Goal: Task Accomplishment & Management: Complete application form

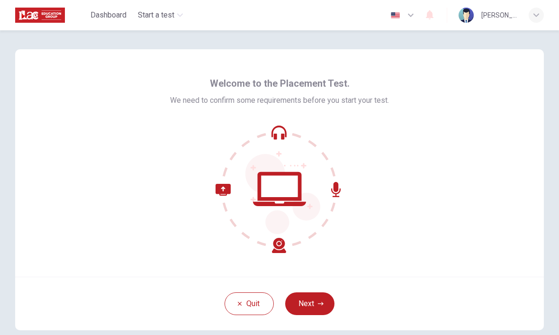
click at [307, 295] on button "Next" at bounding box center [309, 303] width 49 height 23
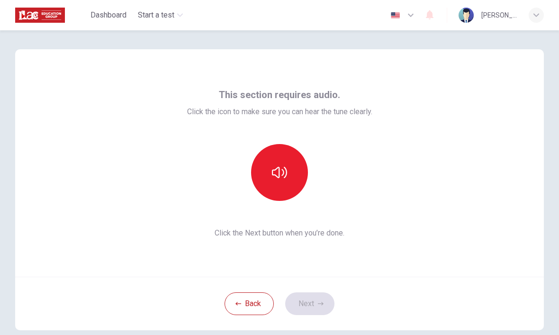
click at [276, 166] on icon "button" at bounding box center [279, 172] width 15 height 15
click at [287, 180] on button "button" at bounding box center [279, 172] width 57 height 57
click at [309, 299] on button "Next" at bounding box center [309, 303] width 49 height 23
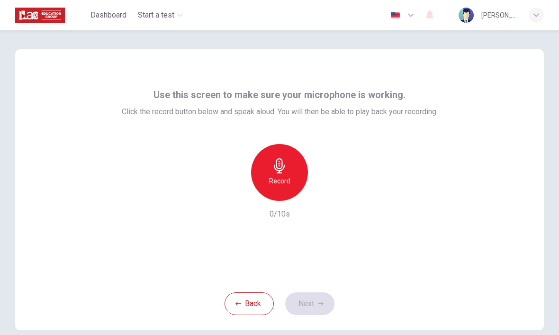
click at [289, 173] on div "Record" at bounding box center [279, 172] width 57 height 57
click at [319, 305] on icon "button" at bounding box center [321, 304] width 6 height 6
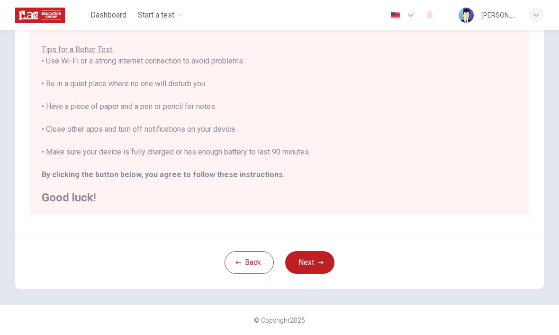
scroll to position [162, 0]
click at [327, 263] on button "Next" at bounding box center [309, 262] width 49 height 23
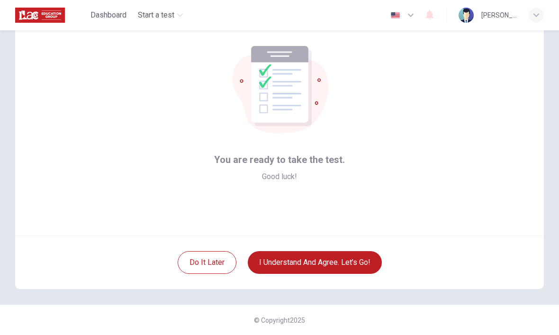
click at [347, 253] on button "I understand and agree. Let’s go!" at bounding box center [315, 262] width 134 height 23
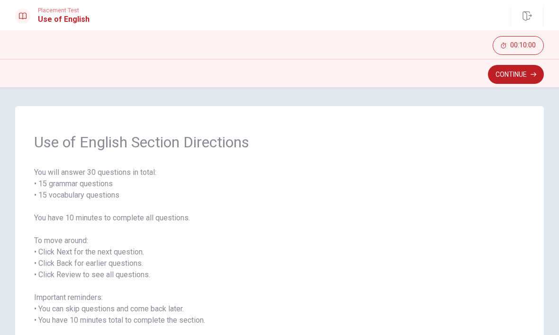
click at [524, 75] on button "Continue" at bounding box center [516, 74] width 56 height 19
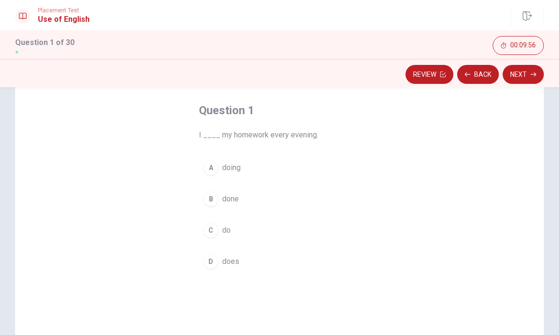
scroll to position [44, 0]
click at [214, 230] on div "C" at bounding box center [210, 228] width 15 height 15
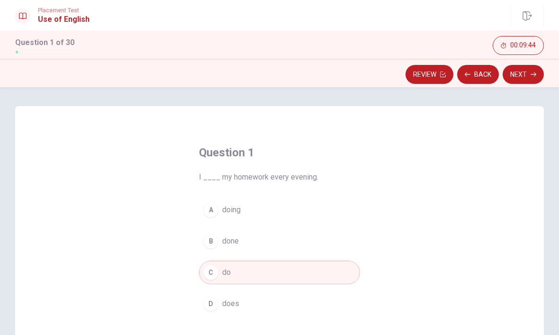
click at [520, 77] on button "Next" at bounding box center [522, 74] width 41 height 19
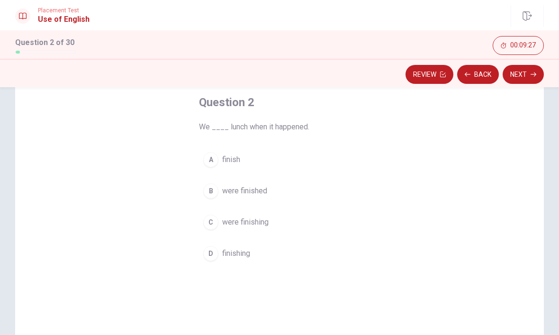
scroll to position [50, 0]
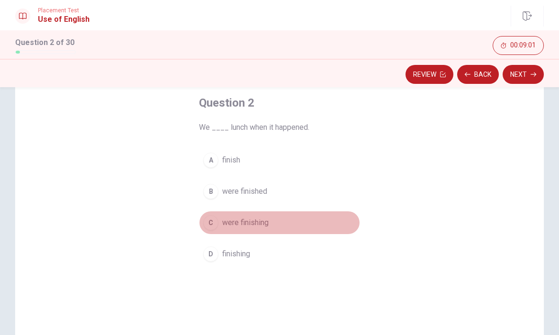
click at [213, 223] on div "C" at bounding box center [210, 222] width 15 height 15
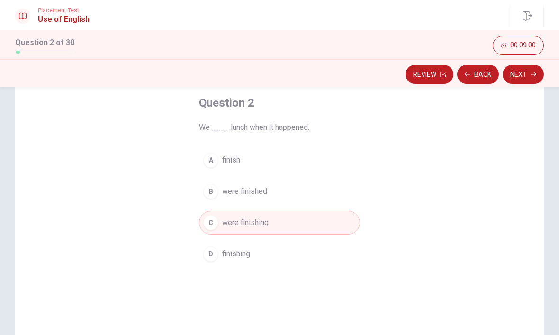
click at [511, 75] on button "Next" at bounding box center [522, 74] width 41 height 19
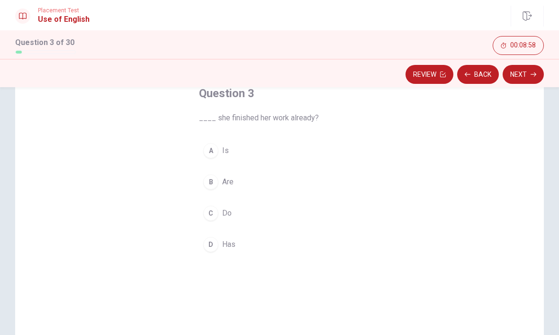
scroll to position [58, 0]
click at [214, 247] on div "D" at bounding box center [210, 245] width 15 height 15
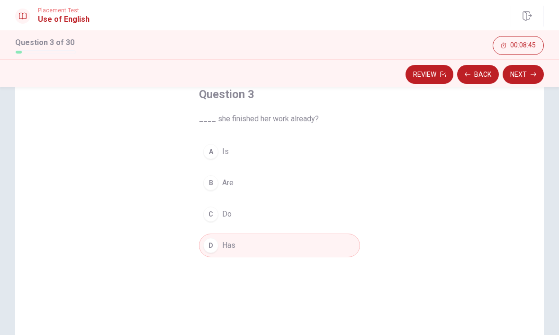
click at [524, 76] on button "Next" at bounding box center [522, 74] width 41 height 19
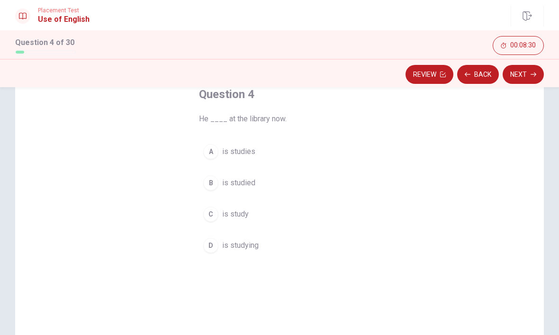
click at [241, 249] on span "is studying" at bounding box center [240, 245] width 36 height 11
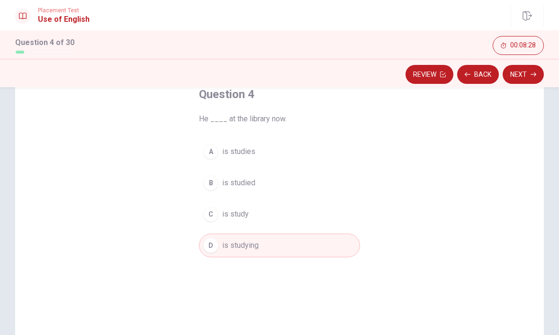
click at [521, 77] on button "Next" at bounding box center [522, 74] width 41 height 19
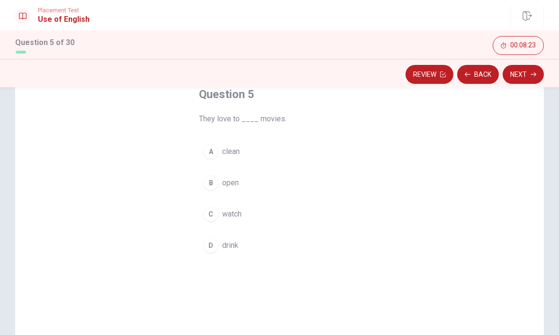
click at [347, 187] on button "B open" at bounding box center [279, 183] width 161 height 24
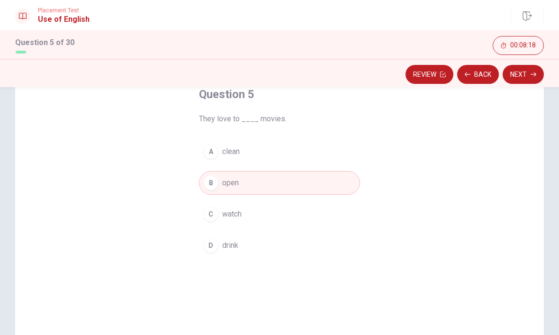
click at [262, 216] on button "C watch" at bounding box center [279, 214] width 161 height 24
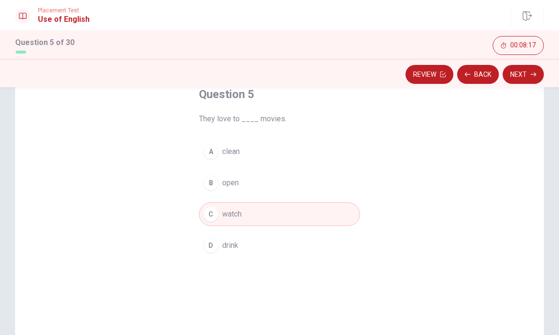
click at [519, 75] on button "Next" at bounding box center [522, 74] width 41 height 19
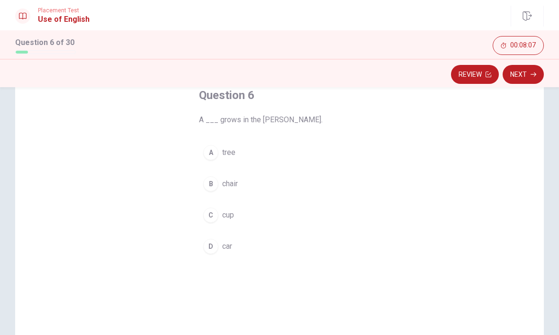
scroll to position [57, 0]
click at [272, 157] on button "A tree" at bounding box center [279, 153] width 161 height 24
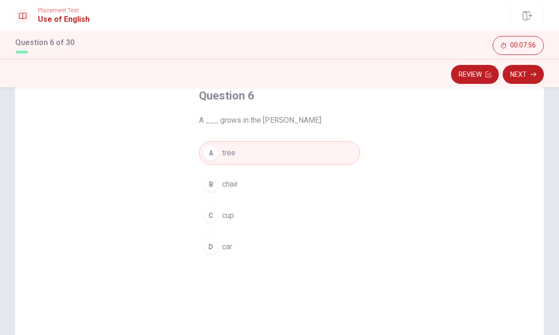
click at [527, 77] on button "Next" at bounding box center [522, 74] width 41 height 19
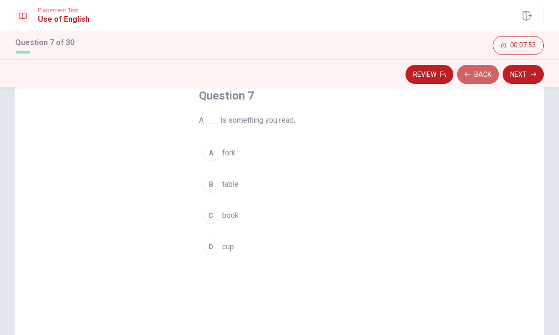
click at [478, 77] on button "Back" at bounding box center [478, 74] width 42 height 19
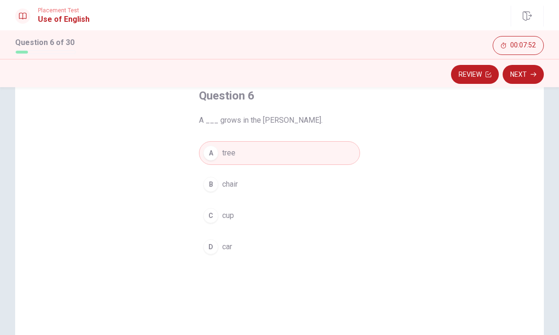
click at [524, 79] on button "Next" at bounding box center [522, 74] width 41 height 19
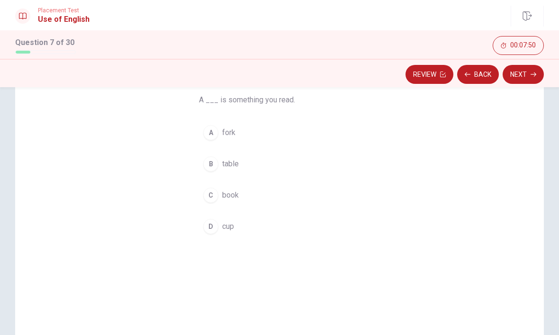
scroll to position [71, 0]
click at [228, 197] on span "book" at bounding box center [230, 201] width 17 height 11
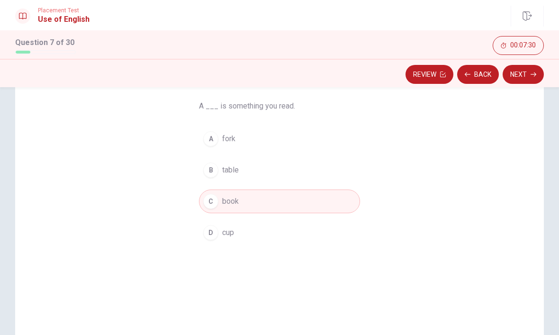
click at [525, 76] on button "Next" at bounding box center [522, 74] width 41 height 19
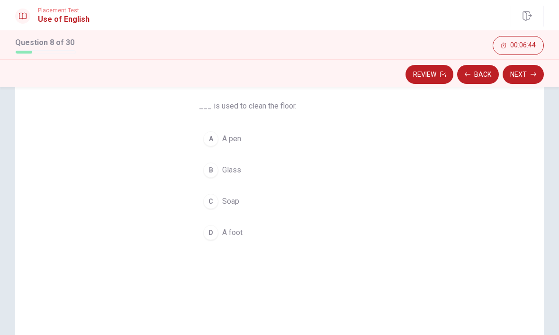
click at [218, 203] on div "C" at bounding box center [210, 201] width 15 height 15
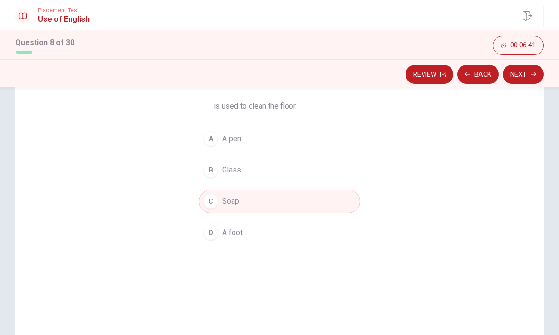
click at [525, 75] on button "Next" at bounding box center [522, 74] width 41 height 19
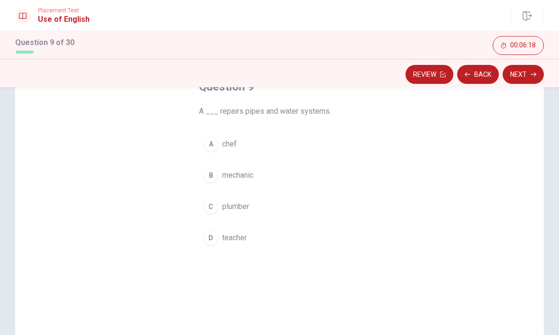
scroll to position [65, 0]
click at [233, 215] on button "C plumber" at bounding box center [279, 207] width 161 height 24
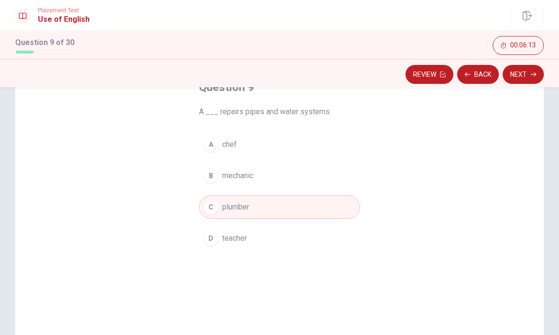
click at [529, 71] on button "Next" at bounding box center [522, 74] width 41 height 19
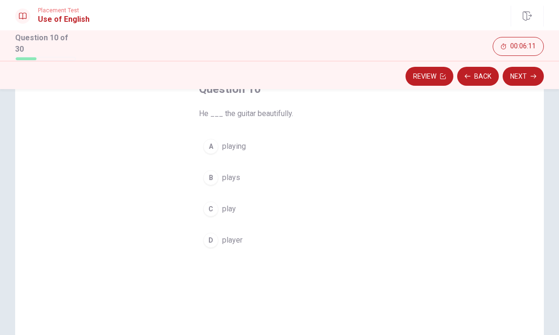
scroll to position [67, 0]
click at [234, 170] on span "plays" at bounding box center [231, 175] width 18 height 11
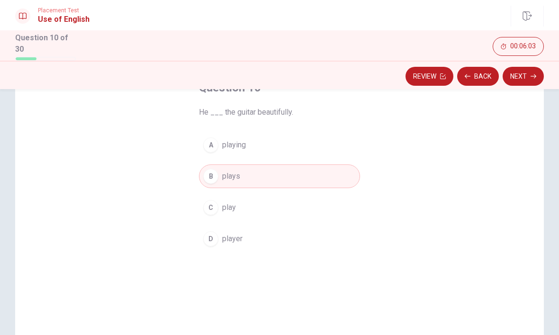
click at [518, 73] on button "Next" at bounding box center [522, 76] width 41 height 19
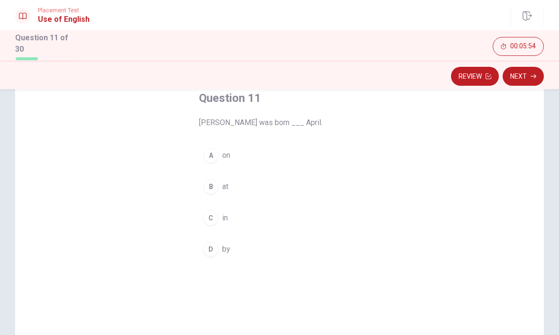
scroll to position [57, 0]
click at [221, 213] on button "C in" at bounding box center [279, 217] width 161 height 24
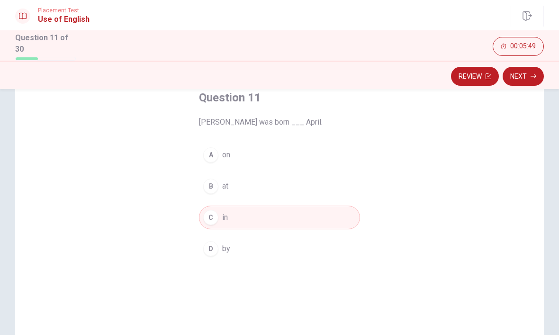
click at [520, 80] on button "Next" at bounding box center [522, 76] width 41 height 19
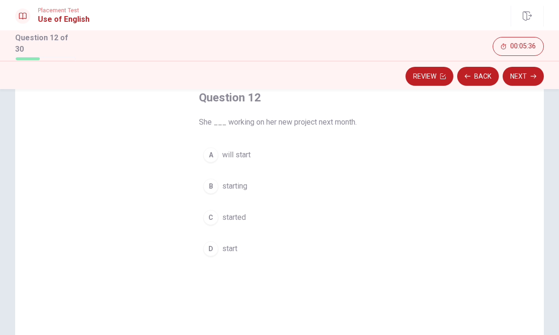
click at [288, 154] on button "A will start" at bounding box center [279, 155] width 161 height 24
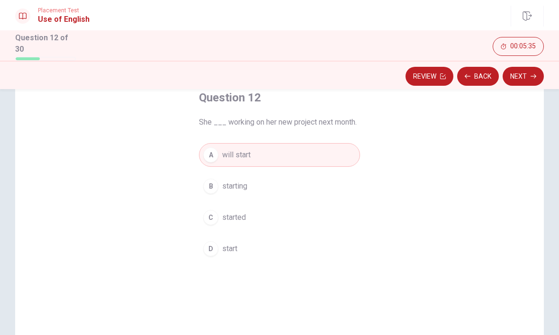
click at [521, 75] on button "Next" at bounding box center [522, 76] width 41 height 19
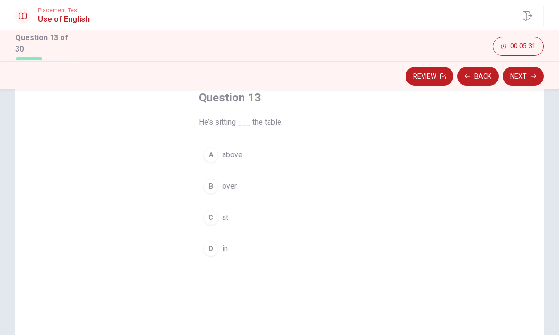
click at [261, 219] on button "C at" at bounding box center [279, 217] width 161 height 24
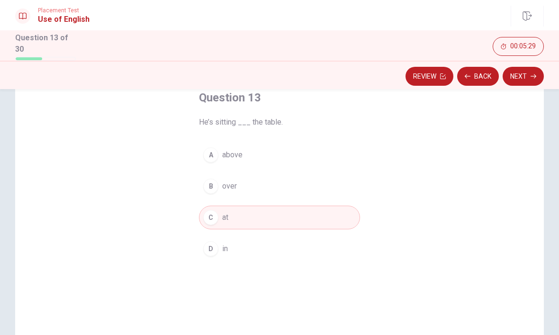
click at [528, 73] on button "Next" at bounding box center [522, 76] width 41 height 19
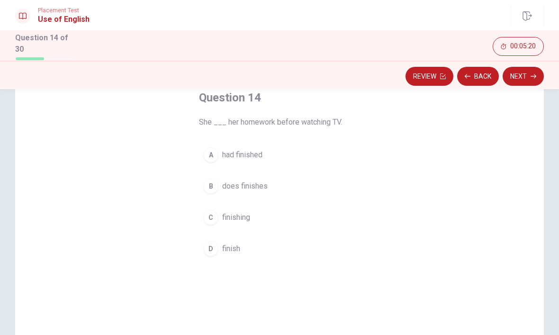
click at [313, 151] on button "A had finished" at bounding box center [279, 155] width 161 height 24
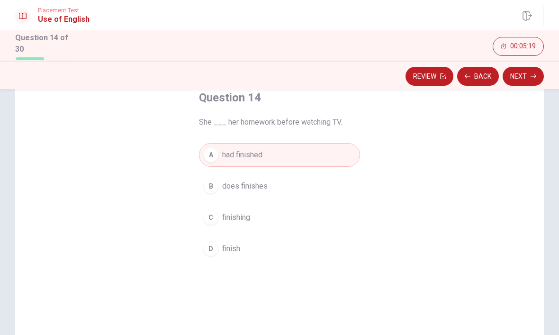
click at [522, 76] on button "Next" at bounding box center [522, 76] width 41 height 19
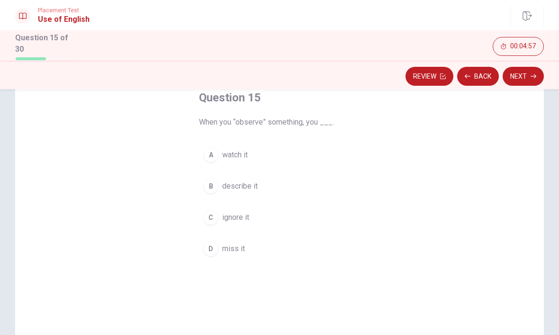
click at [313, 156] on button "A watch it" at bounding box center [279, 155] width 161 height 24
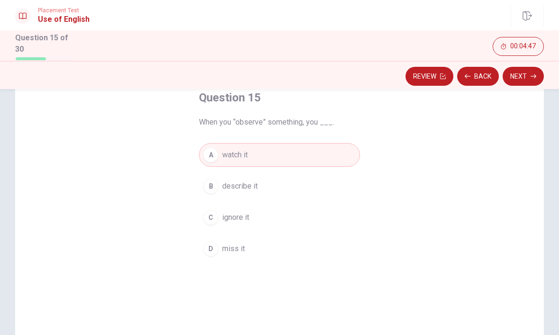
click at [527, 76] on button "Next" at bounding box center [522, 76] width 41 height 19
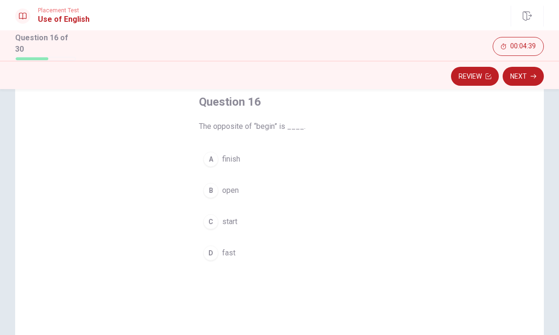
scroll to position [53, 0]
click at [271, 216] on button "C start" at bounding box center [279, 221] width 161 height 24
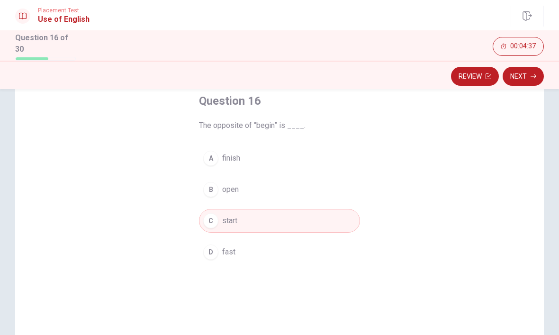
click at [526, 76] on button "Next" at bounding box center [522, 76] width 41 height 19
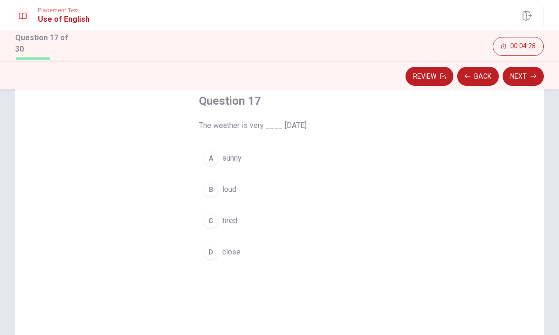
click at [305, 158] on button "A sunny" at bounding box center [279, 158] width 161 height 24
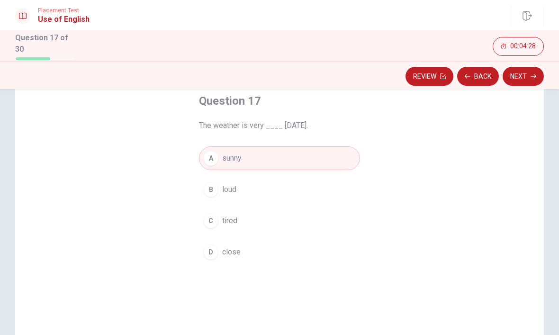
click at [518, 81] on button "Next" at bounding box center [522, 76] width 41 height 19
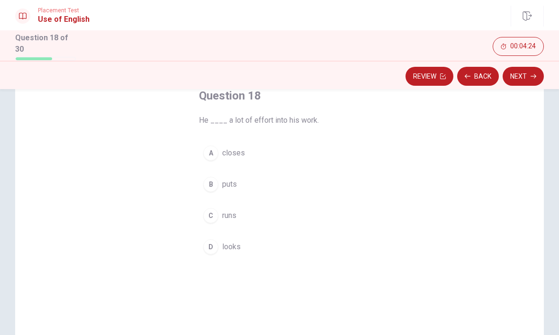
scroll to position [58, 0]
click at [279, 190] on button "B puts" at bounding box center [279, 185] width 161 height 24
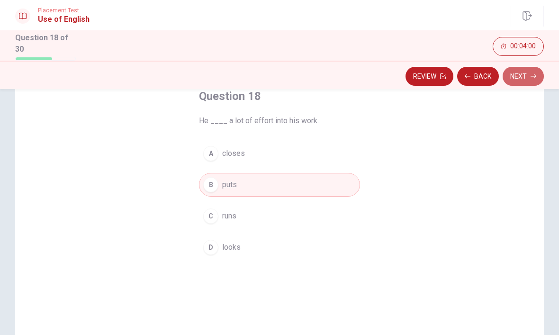
click at [527, 73] on button "Next" at bounding box center [522, 76] width 41 height 19
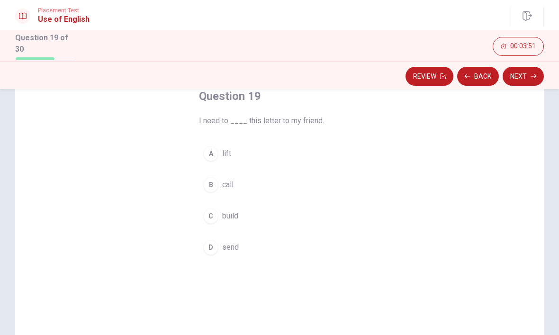
click at [268, 246] on button "D send" at bounding box center [279, 247] width 161 height 24
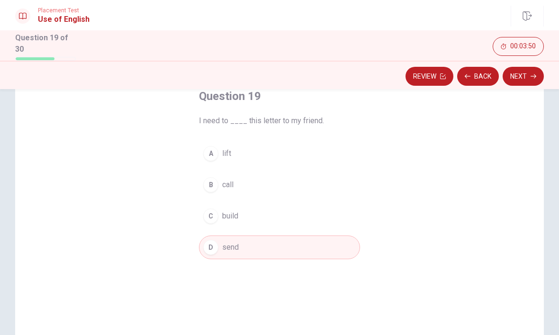
click at [522, 80] on button "Next" at bounding box center [522, 76] width 41 height 19
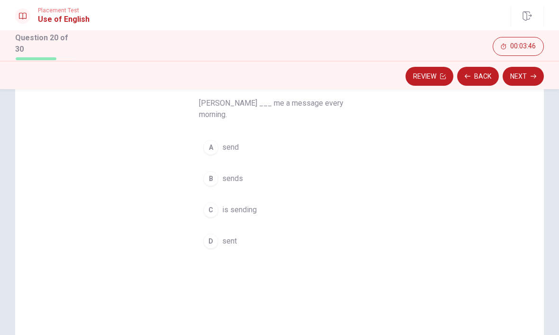
scroll to position [75, 0]
click at [278, 136] on button "A send" at bounding box center [279, 148] width 161 height 24
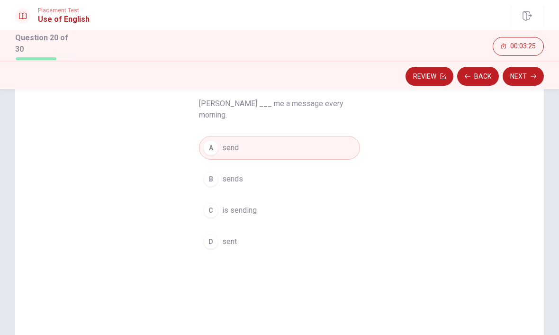
click at [526, 75] on button "Next" at bounding box center [522, 76] width 41 height 19
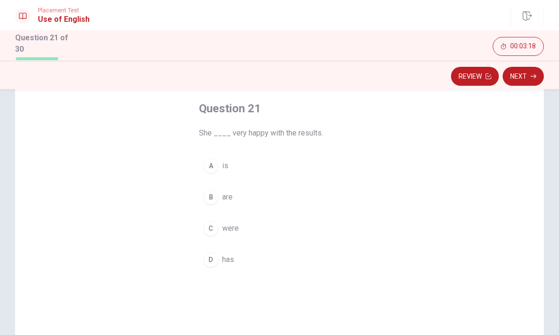
scroll to position [46, 0]
click at [297, 168] on button "A is" at bounding box center [279, 165] width 161 height 24
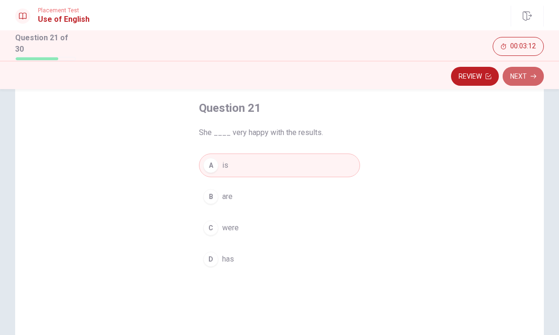
click at [525, 76] on button "Next" at bounding box center [522, 76] width 41 height 19
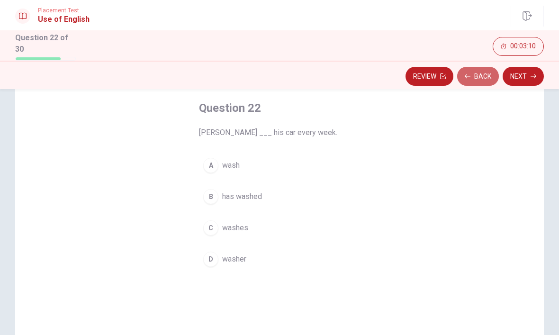
click at [472, 76] on button "Back" at bounding box center [478, 76] width 42 height 19
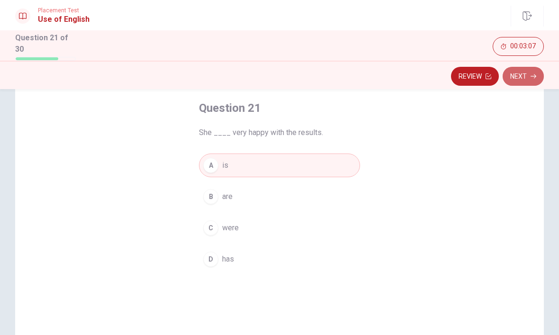
click at [520, 77] on button "Next" at bounding box center [522, 76] width 41 height 19
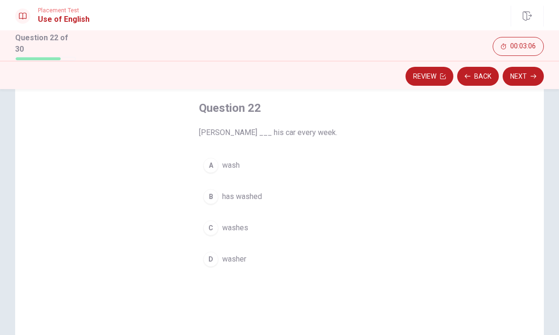
click at [480, 74] on button "Back" at bounding box center [478, 76] width 42 height 19
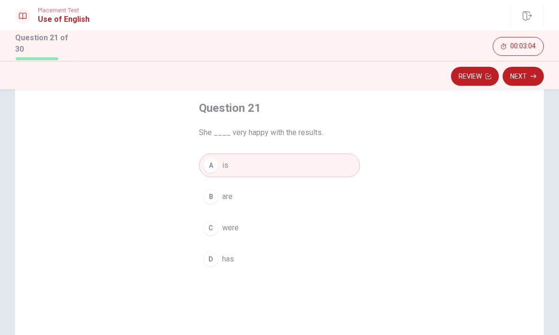
click at [525, 74] on button "Next" at bounding box center [522, 76] width 41 height 19
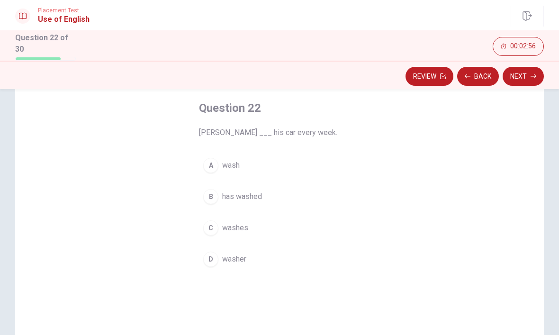
click at [292, 225] on button "C washes" at bounding box center [279, 228] width 161 height 24
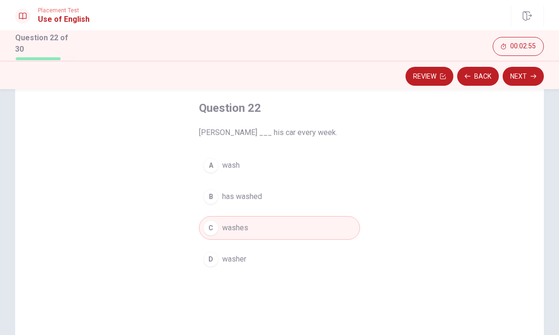
click at [524, 76] on button "Next" at bounding box center [522, 76] width 41 height 19
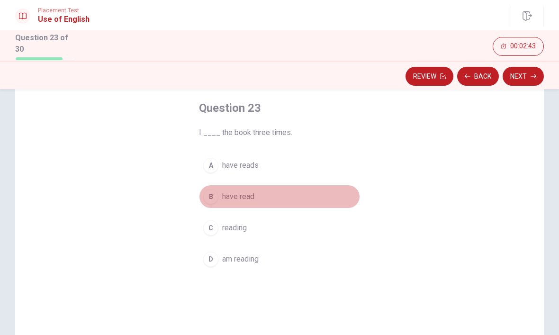
click at [283, 197] on button "B have read" at bounding box center [279, 197] width 161 height 24
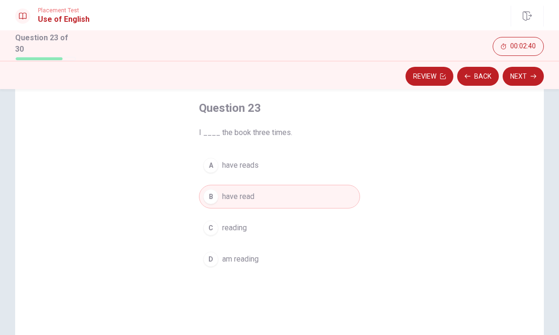
click at [528, 77] on button "Next" at bounding box center [522, 76] width 41 height 19
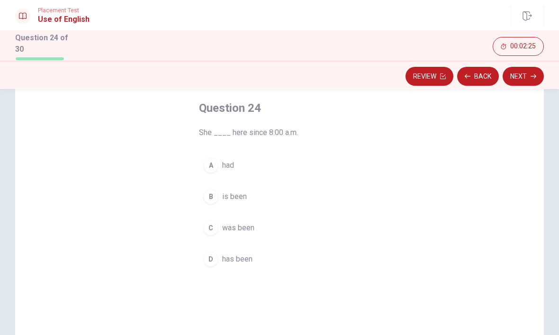
click at [284, 258] on button "D has been" at bounding box center [279, 259] width 161 height 24
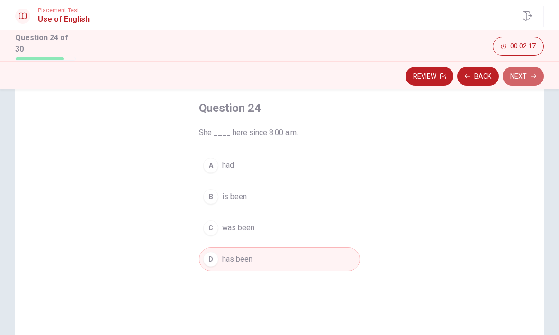
click at [529, 75] on button "Next" at bounding box center [522, 76] width 41 height 19
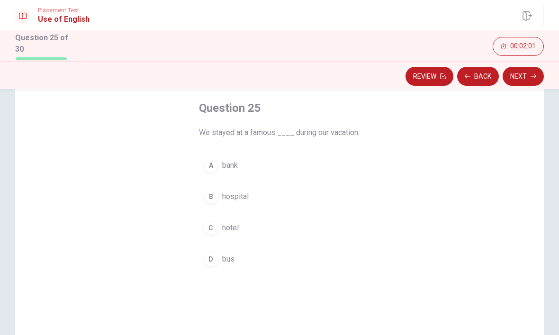
click at [294, 240] on button "C hotel" at bounding box center [279, 228] width 161 height 24
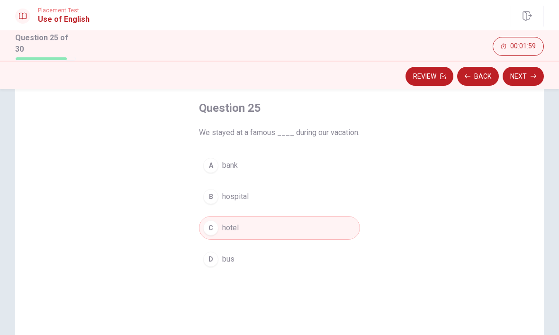
click at [524, 77] on button "Next" at bounding box center [522, 76] width 41 height 19
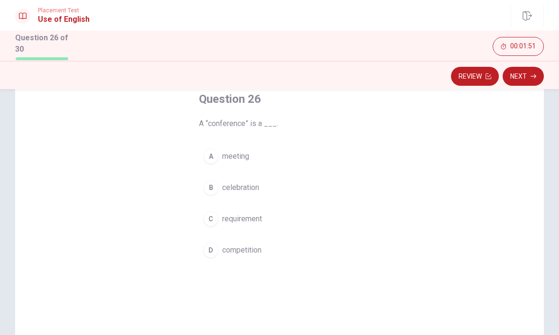
scroll to position [56, 0]
click at [345, 154] on button "A meeting" at bounding box center [279, 156] width 161 height 24
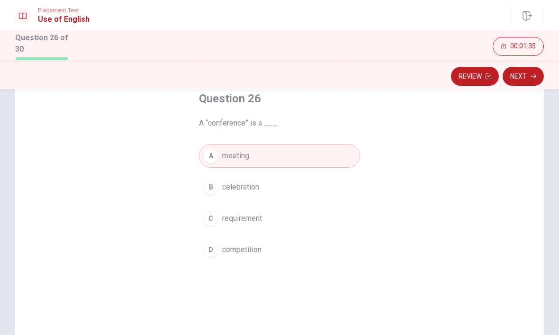
click at [527, 72] on button "Next" at bounding box center [522, 76] width 41 height 19
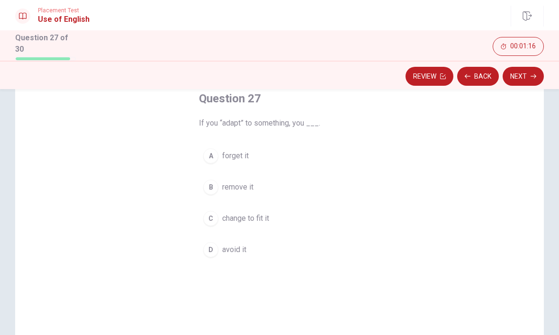
click at [301, 221] on button "C change to fit it" at bounding box center [279, 218] width 161 height 24
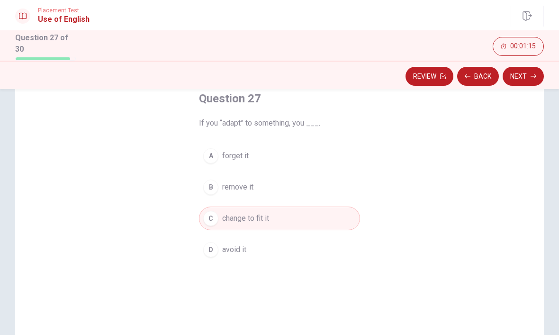
click at [534, 68] on button "Next" at bounding box center [522, 76] width 41 height 19
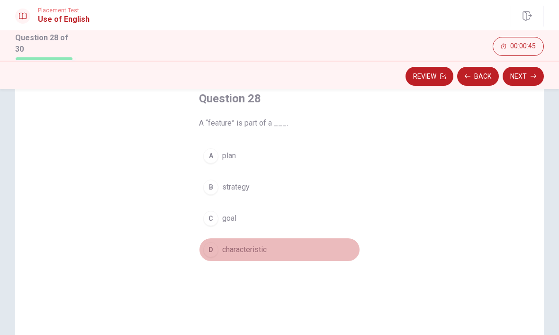
click at [258, 249] on span "characteristic" at bounding box center [244, 249] width 44 height 11
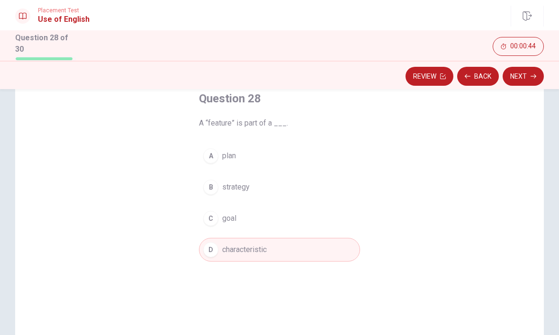
click at [529, 73] on button "Next" at bounding box center [522, 76] width 41 height 19
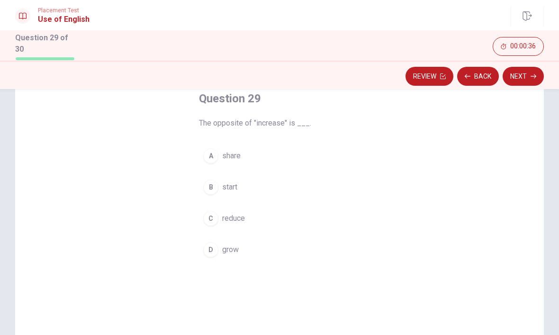
click at [271, 219] on button "C reduce" at bounding box center [279, 218] width 161 height 24
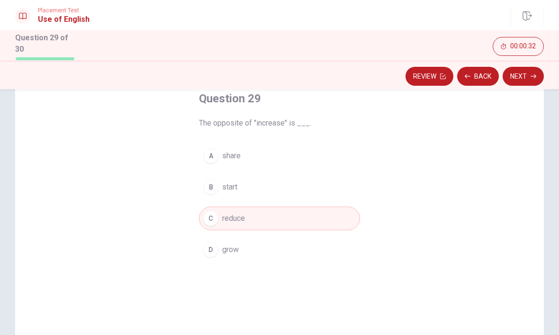
click at [296, 240] on button "D grow" at bounding box center [279, 250] width 161 height 24
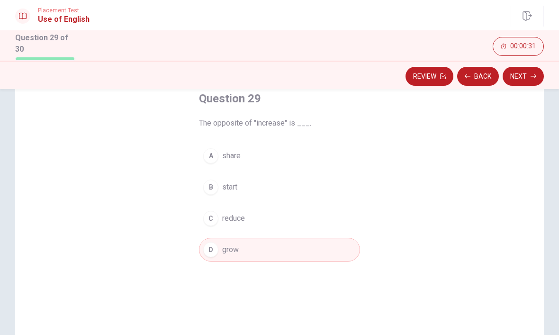
click at [524, 77] on button "Next" at bounding box center [522, 76] width 41 height 19
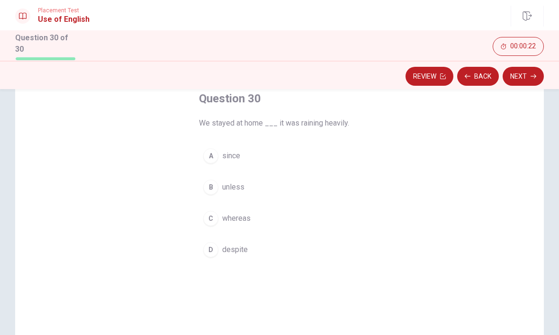
click at [313, 158] on button "A since" at bounding box center [279, 156] width 161 height 24
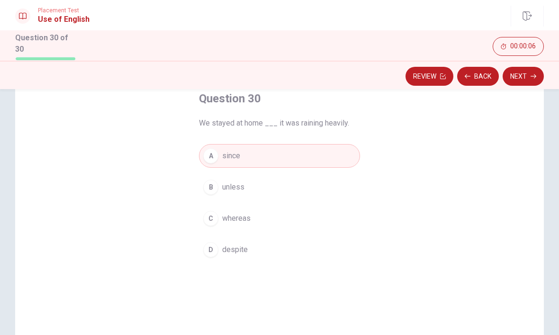
click at [530, 73] on icon "button" at bounding box center [533, 76] width 6 height 6
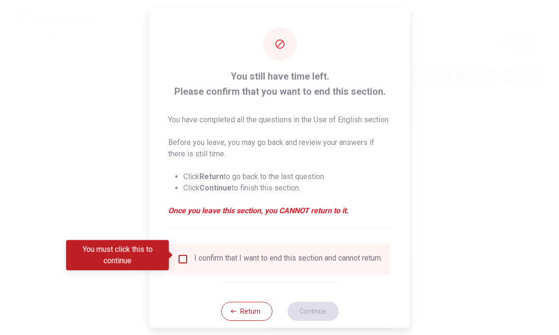
click at [256, 313] on button "Return" at bounding box center [246, 310] width 51 height 19
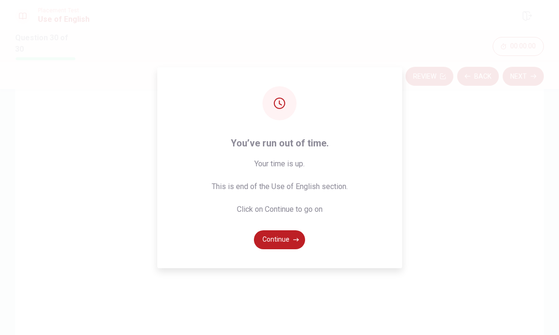
click at [290, 249] on button "Continue" at bounding box center [279, 239] width 51 height 19
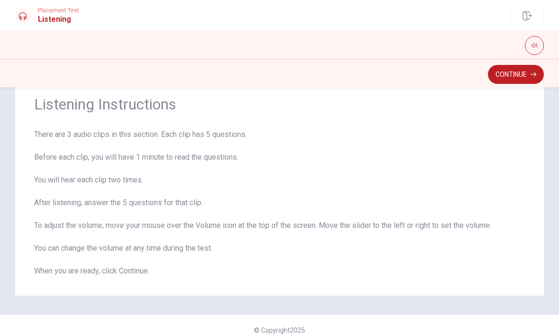
scroll to position [30, 0]
click at [521, 67] on button "Continue" at bounding box center [516, 74] width 56 height 19
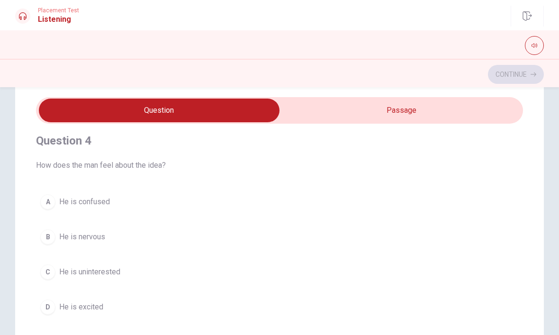
scroll to position [654, 0]
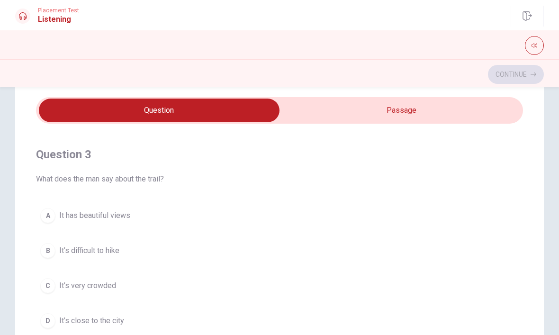
click at [424, 119] on input "checkbox" at bounding box center [159, 110] width 730 height 24
checkbox input "true"
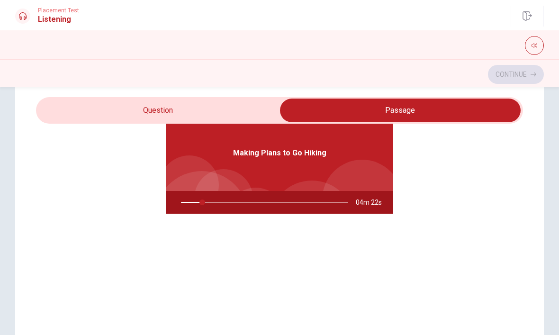
scroll to position [53, 0]
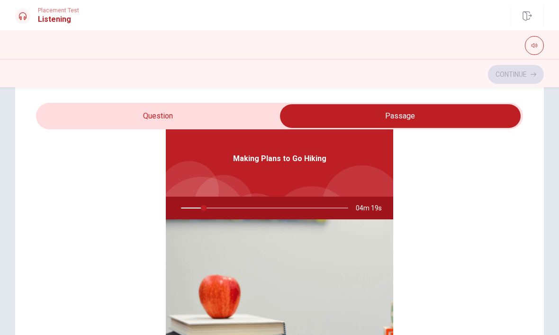
type input "14"
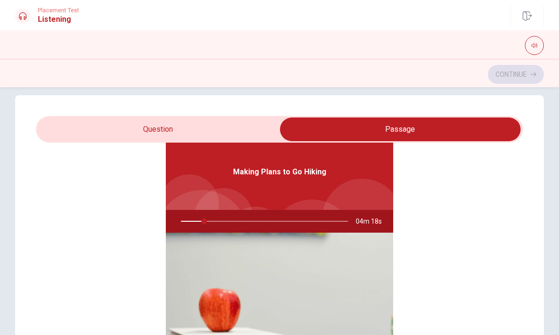
scroll to position [11, 0]
click at [207, 133] on input "checkbox" at bounding box center [400, 129] width 730 height 24
checkbox input "false"
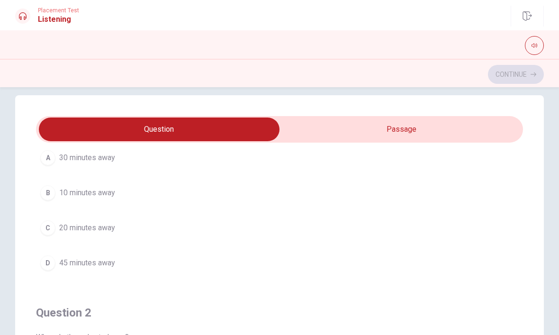
scroll to position [61, 0]
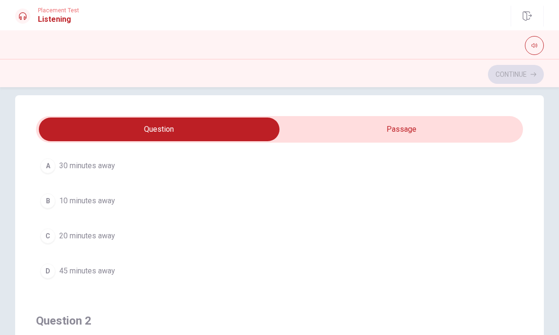
click at [355, 177] on button "A 30 minutes away" at bounding box center [279, 166] width 487 height 24
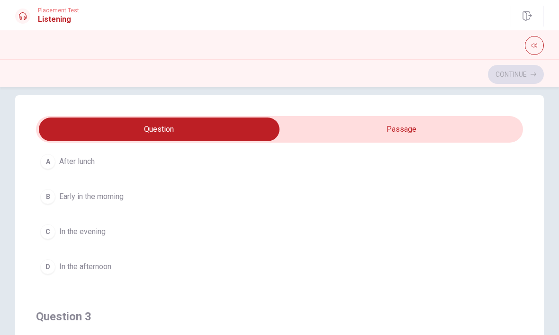
scroll to position [283, 0]
click at [192, 195] on button "B Early in the morning" at bounding box center [279, 195] width 487 height 24
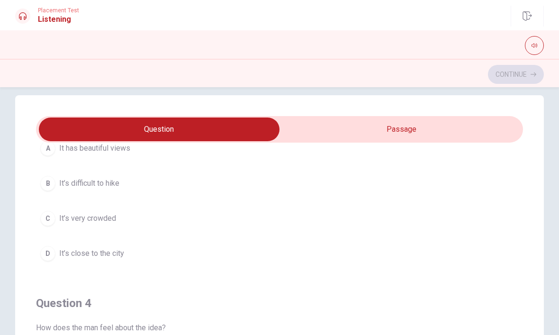
scroll to position [514, 0]
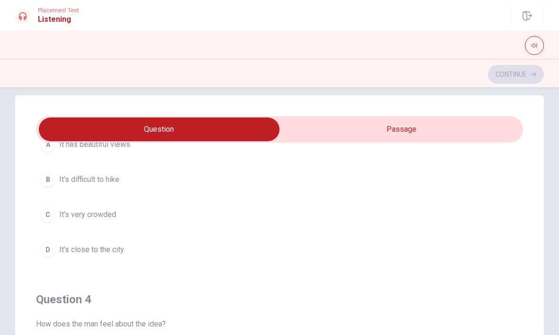
click at [109, 178] on span "It’s difficult to hike" at bounding box center [89, 179] width 60 height 11
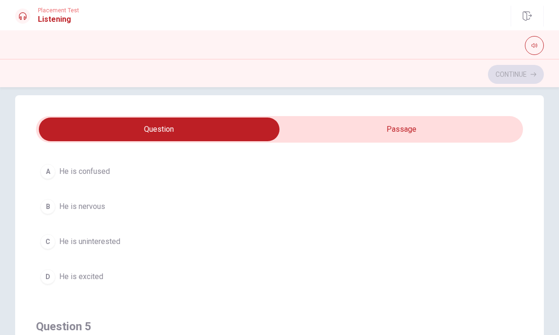
scroll to position [705, 0]
click at [92, 203] on span "He is nervous" at bounding box center [82, 203] width 46 height 11
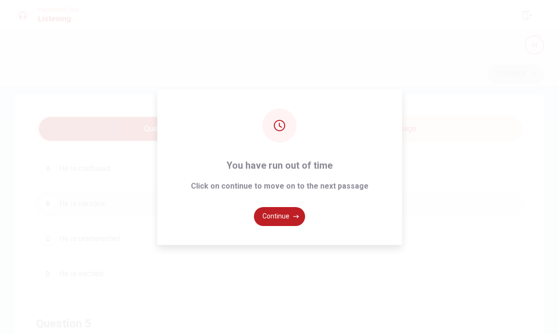
click at [280, 226] on button "Continue" at bounding box center [279, 216] width 51 height 19
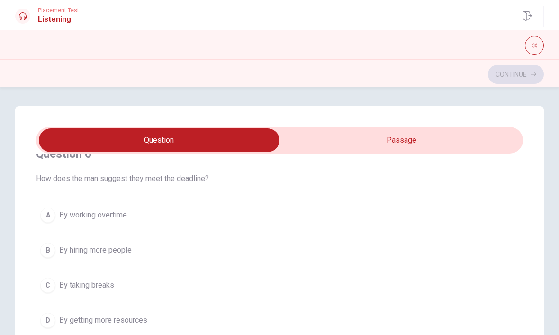
scroll to position [30, 0]
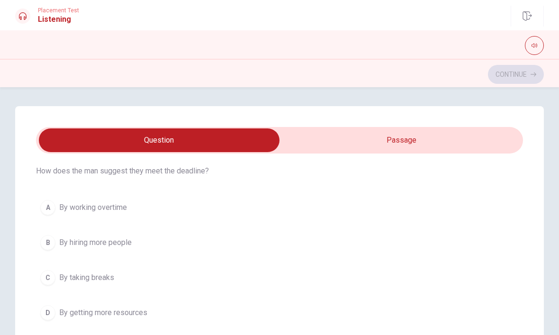
click at [284, 209] on button "A By working overtime" at bounding box center [279, 208] width 487 height 24
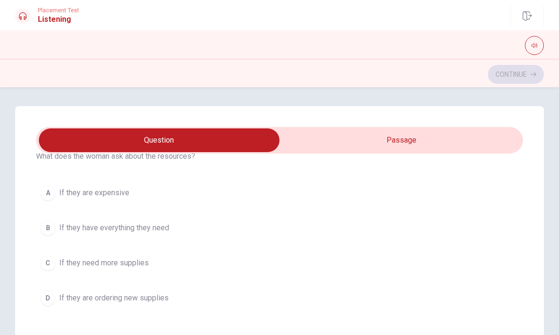
scroll to position [265, 0]
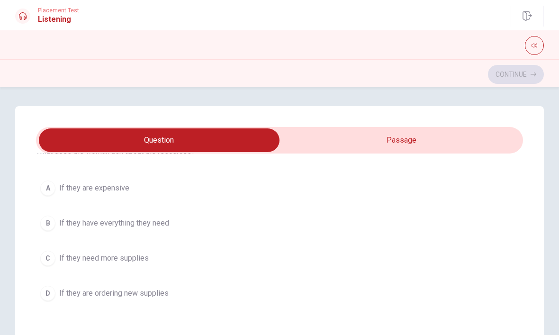
click at [242, 228] on button "B If they have everything they need" at bounding box center [279, 223] width 487 height 24
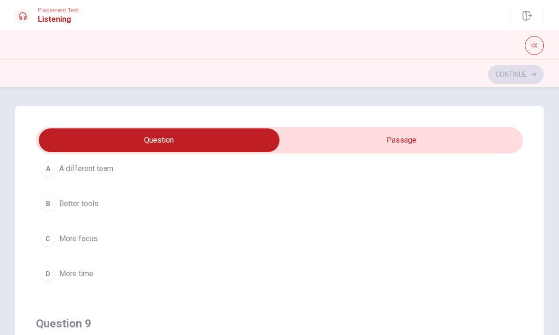
scroll to position [500, 0]
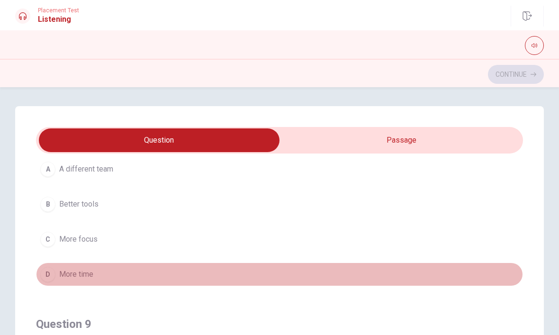
click at [197, 277] on button "D More time" at bounding box center [279, 274] width 487 height 24
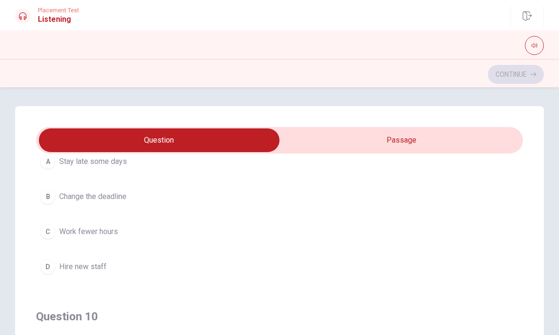
click at [233, 243] on button "C Work fewer hours" at bounding box center [279, 232] width 487 height 24
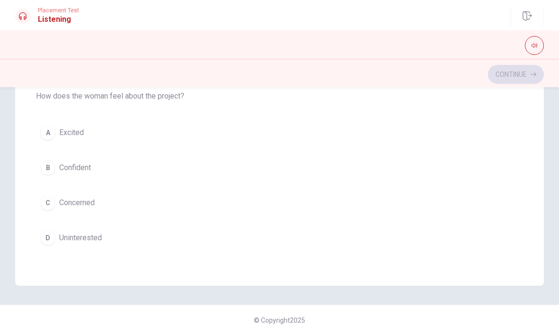
scroll to position [201, 0]
click at [112, 238] on button "D Uninterested" at bounding box center [279, 238] width 487 height 24
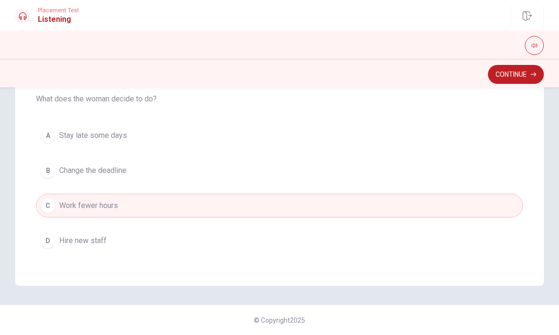
scroll to position [547, 0]
click at [231, 143] on button "A Stay late some days" at bounding box center [279, 137] width 487 height 24
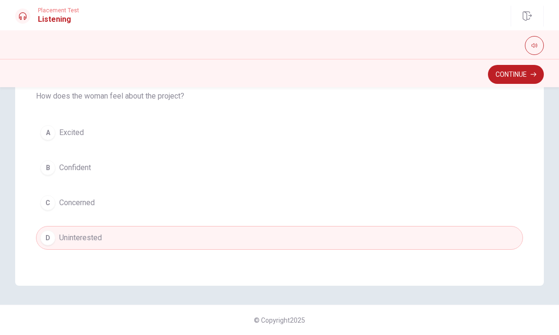
scroll to position [767, 0]
click at [215, 171] on button "B Confident" at bounding box center [279, 168] width 487 height 24
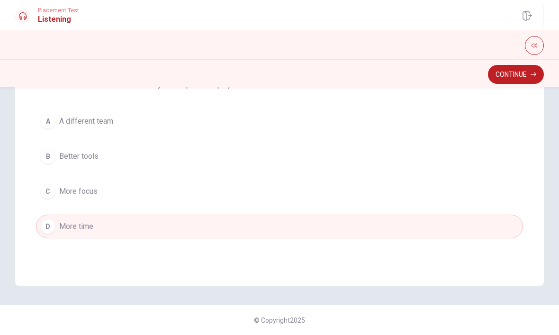
scroll to position [345, 0]
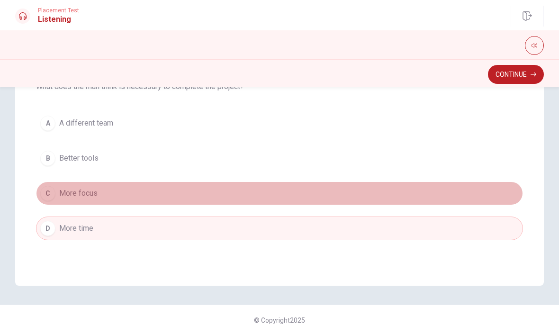
click at [233, 191] on button "C More focus" at bounding box center [279, 193] width 487 height 24
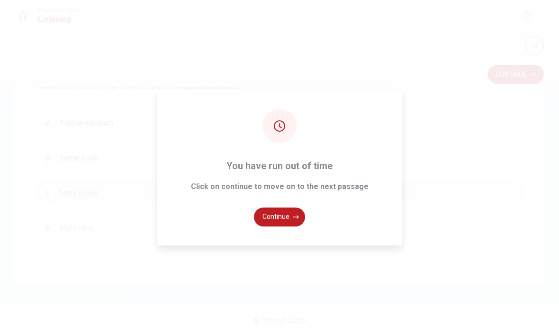
click at [286, 226] on button "Continue" at bounding box center [279, 216] width 51 height 19
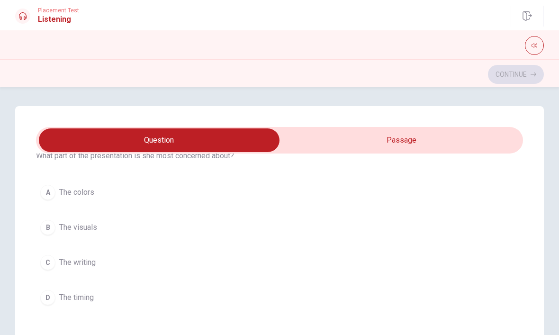
scroll to position [265, 0]
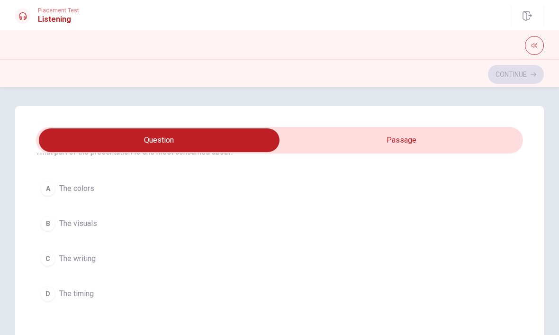
click at [159, 230] on button "B The visuals" at bounding box center [279, 224] width 487 height 24
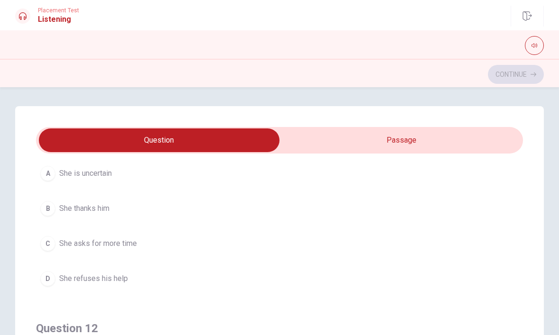
scroll to position [64, 0]
click at [192, 210] on button "B She thanks him" at bounding box center [279, 208] width 487 height 24
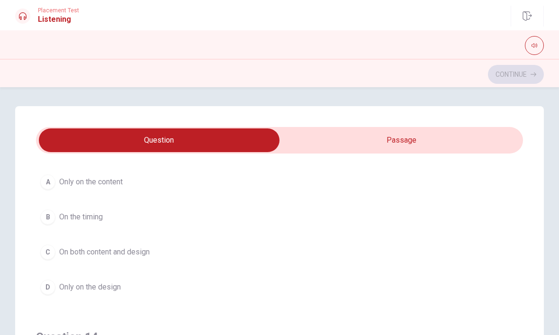
scroll to position [486, 0]
click at [217, 183] on button "A Only on the content" at bounding box center [279, 183] width 487 height 24
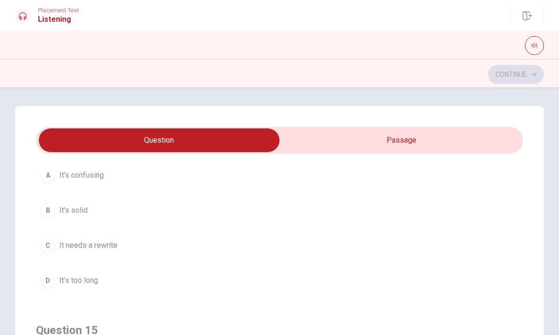
scroll to position [710, 0]
click at [192, 235] on button "C It needs a rewrite" at bounding box center [279, 245] width 487 height 24
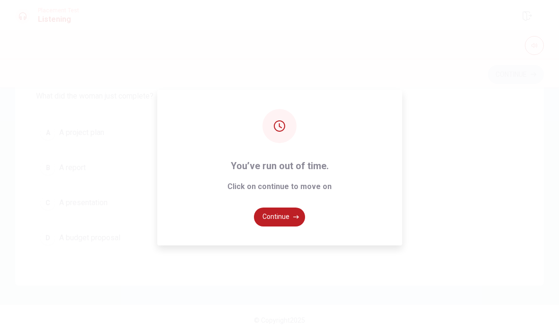
scroll to position [201, 0]
click at [92, 201] on div "You’ve run out of time. Click on continue to move on Continue" at bounding box center [279, 167] width 559 height 335
click at [296, 224] on button "Continue" at bounding box center [279, 216] width 51 height 19
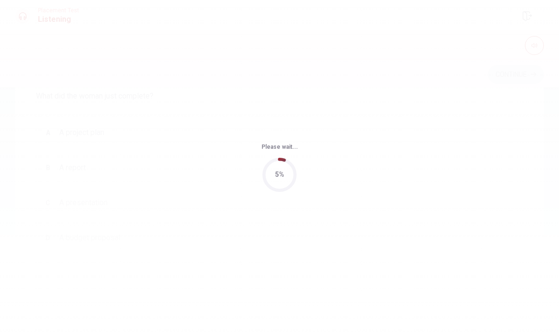
scroll to position [0, 0]
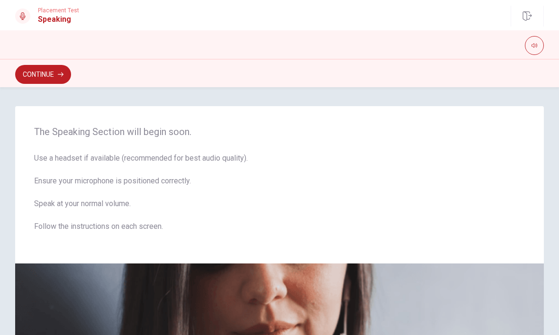
click at [51, 75] on button "Continue" at bounding box center [43, 74] width 56 height 19
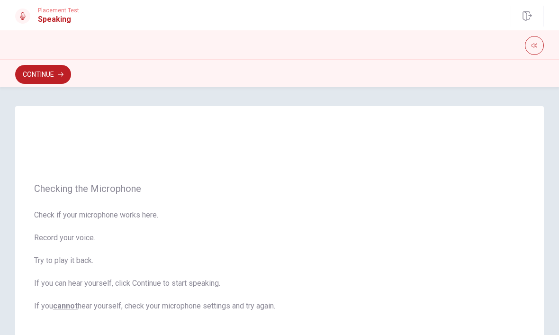
click at [44, 74] on button "Continue" at bounding box center [43, 74] width 56 height 19
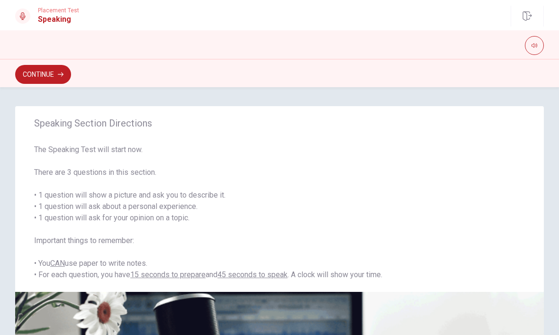
click at [542, 42] on button "button" at bounding box center [533, 45] width 19 height 19
click at [524, 49] on div at bounding box center [279, 45] width 528 height 19
click at [36, 18] on div "Placement Test Speaking" at bounding box center [47, 16] width 64 height 18
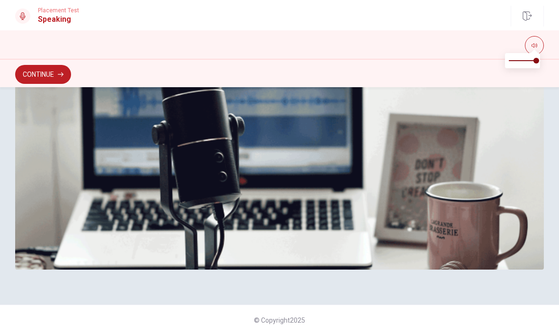
scroll to position [262, 0]
click at [55, 73] on button "Continue" at bounding box center [43, 74] width 56 height 19
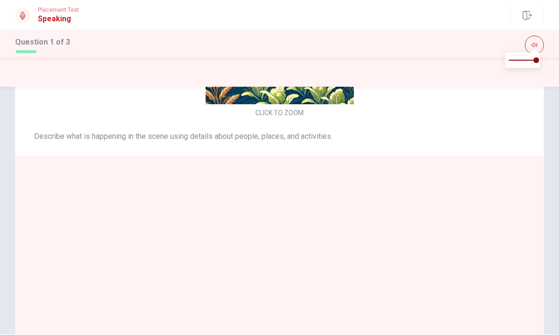
click at [299, 111] on button "CLICK TO ZOOM" at bounding box center [279, 113] width 56 height 13
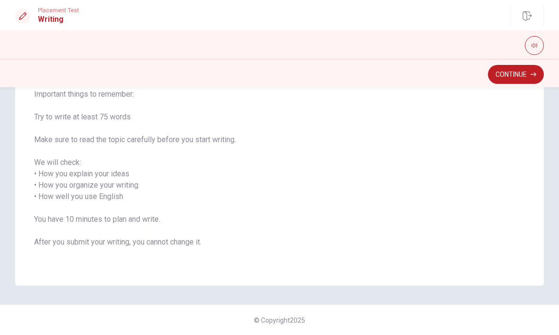
scroll to position [101, 0]
click at [509, 74] on button "Continue" at bounding box center [516, 74] width 56 height 19
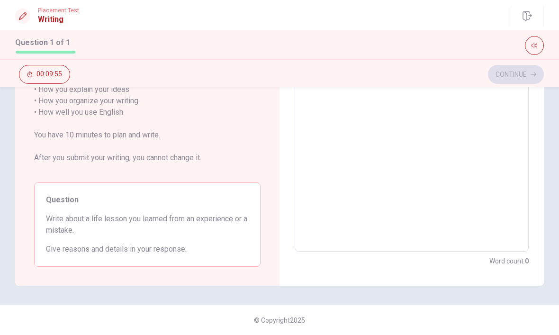
scroll to position [166, 0]
click at [415, 127] on textarea at bounding box center [411, 112] width 221 height 263
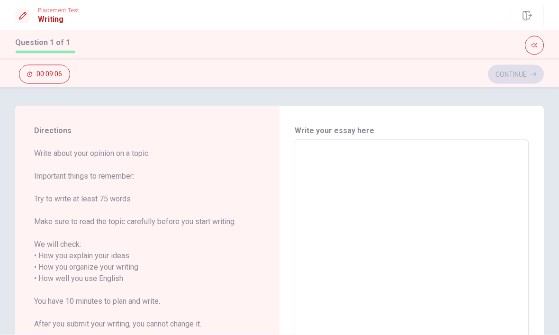
scroll to position [0, 0]
type textarea "E"
type textarea "x"
type textarea "Ev"
type textarea "x"
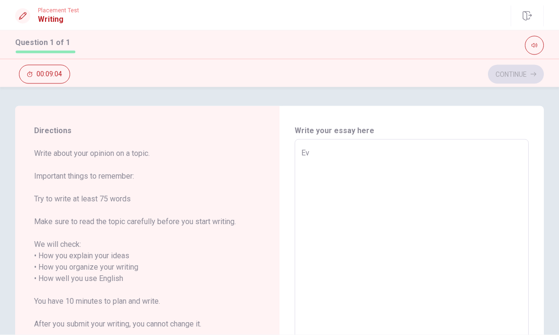
type textarea "Eve"
type textarea "x"
type textarea "Ev"
type textarea "x"
type textarea "E"
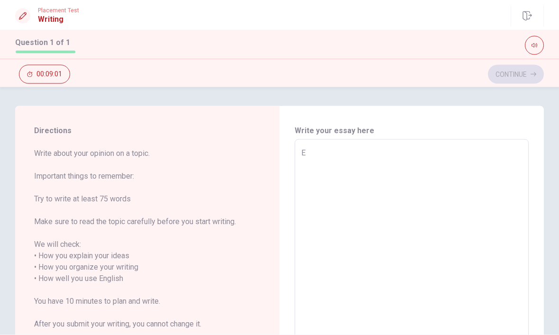
type textarea "x"
type textarea "E"
type textarea "x"
type textarea "Ev"
type textarea "x"
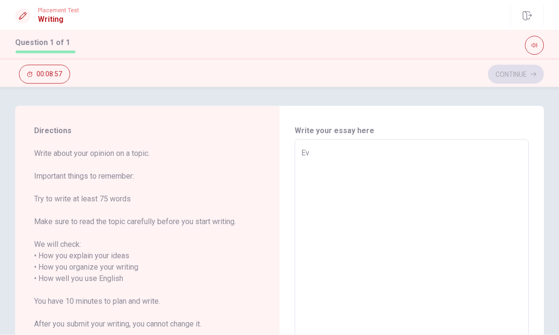
type textarea "Eve"
type textarea "x"
type textarea "Ever"
type textarea "x"
type textarea "Every"
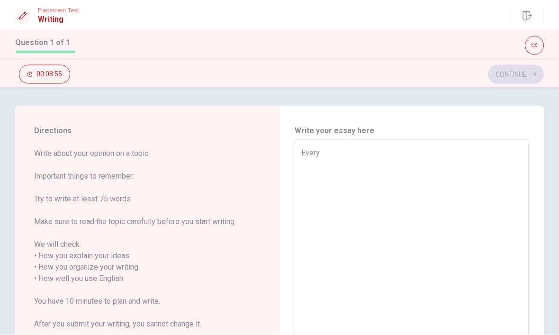
type textarea "x"
type textarea "Everyo"
type textarea "x"
type textarea "Everyon"
type textarea "x"
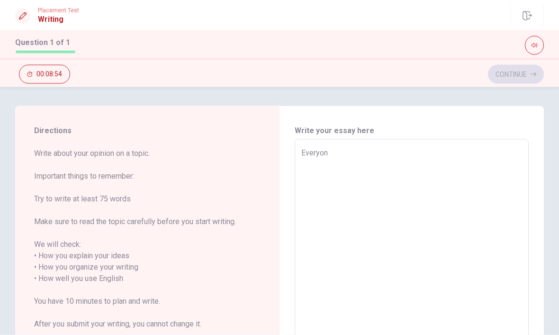
type textarea "Everyone"
type textarea "x"
type textarea "Everyone"
type textarea "x"
type textarea "Everyone m"
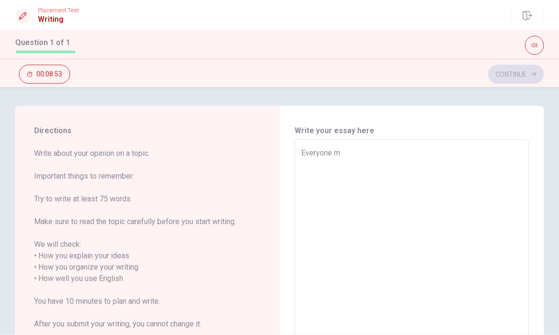
type textarea "x"
type textarea "Everyone ma"
type textarea "x"
type textarea "Everyone mak"
type textarea "x"
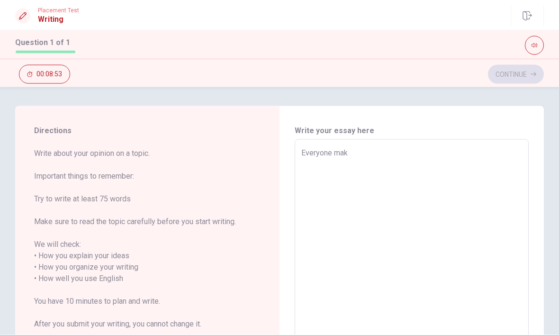
type textarea "Everyone make"
type textarea "x"
type textarea "Everyone makes"
type textarea "x"
type textarea "Everyone makes"
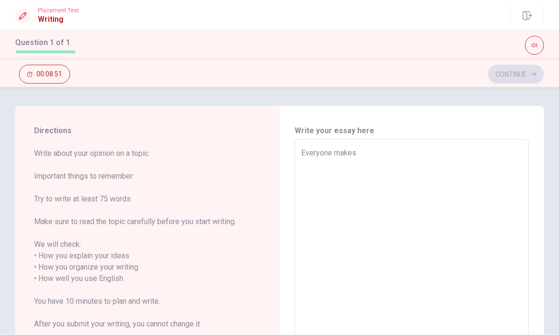
type textarea "x"
type textarea "Everyone makes m"
type textarea "x"
type textarea "Everyone makes mi"
type textarea "x"
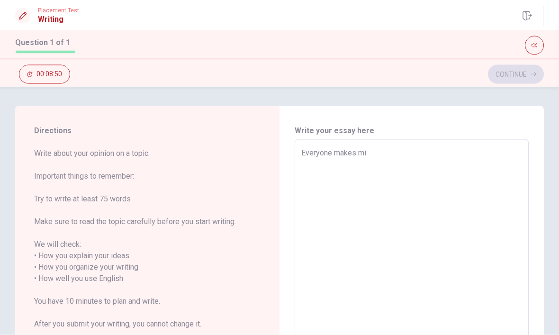
type textarea "Everyone makes mis"
type textarea "x"
type textarea "Everyone makes mist"
type textarea "x"
type textarea "Everyone makes mista"
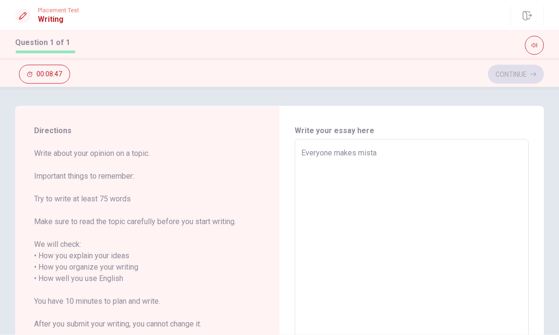
type textarea "x"
type textarea "Everyone makes [PERSON_NAME]"
type textarea "x"
type textarea "Everyone makes mistake"
type textarea "x"
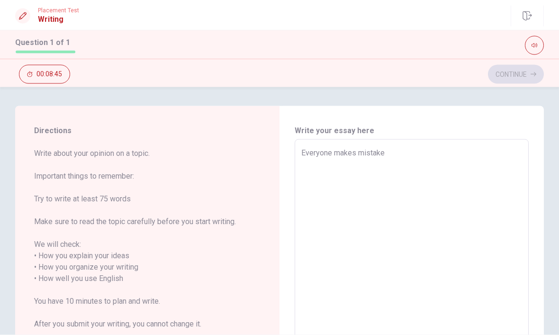
type textarea "Everyone makes mistakes"
type textarea "x"
type textarea "Everyone makes mistakes"
type textarea "x"
type textarea "Everyone makes mistakes i"
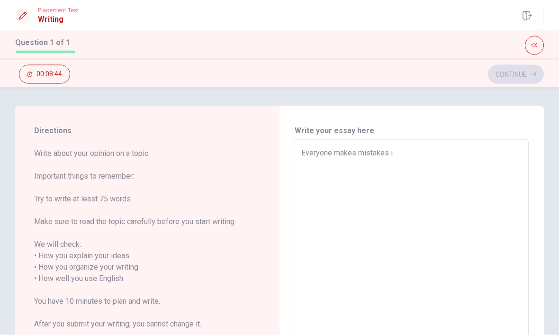
type textarea "x"
type textarea "Everyone makes mistakes in"
type textarea "x"
type textarea "Everyone makes mistakes in"
type textarea "x"
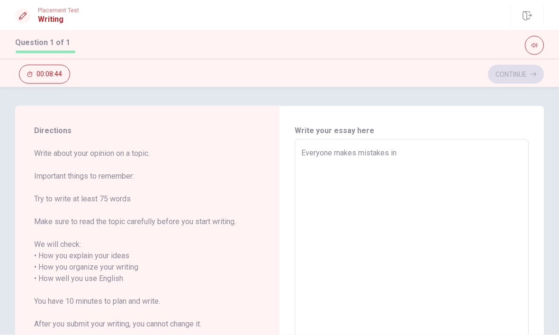
type textarea "Everyone makes mistakes in l"
type textarea "x"
type textarea "Everyone makes mistakes in li"
type textarea "x"
type textarea "Everyone makes mistakes in lif"
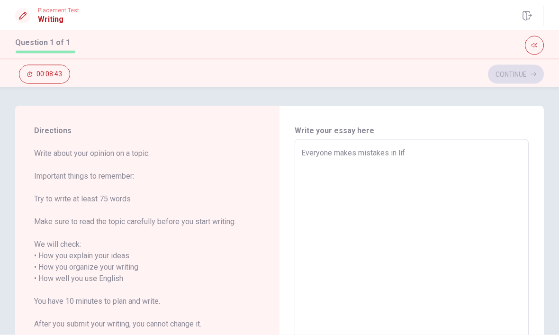
type textarea "x"
type textarea "Everyone makes mistakes in life"
type textarea "x"
type textarea "Everyone makes mistakes in life"
type textarea "x"
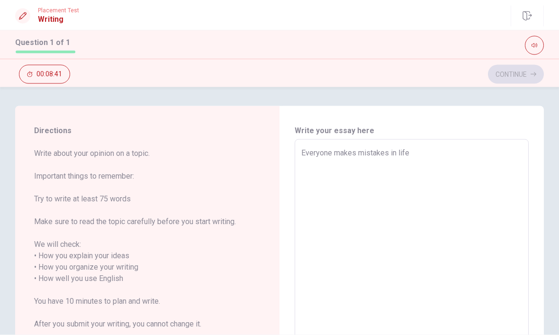
type textarea "Everyone makes mistakes in life"
type textarea "x"
type textarea "Everyone makes mistakes in life,"
type textarea "x"
type textarea "Everyone makes mistakes in life,"
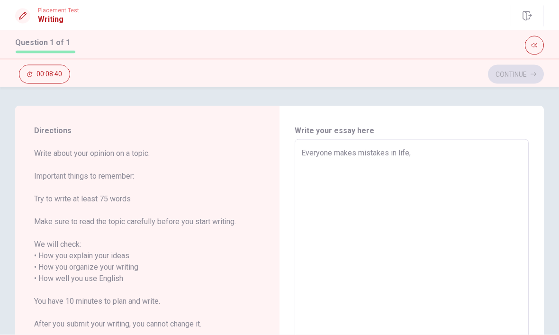
type textarea "x"
type textarea "Everyone makes mistakes in life, a"
type textarea "x"
type textarea "Everyone makes mistakes in life, an"
type textarea "x"
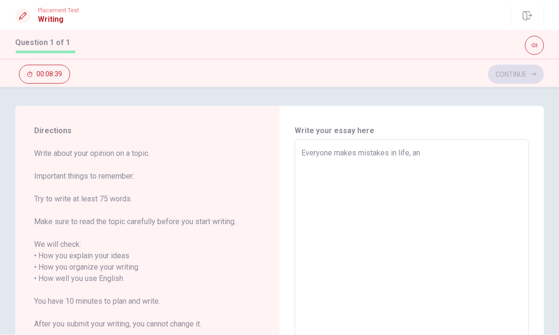
type textarea "Everyone makes mistakes in life, and"
type textarea "x"
type textarea "Everyone makes mistakes in life, and"
type textarea "x"
type textarea "Everyone makes mistakes in life, and i"
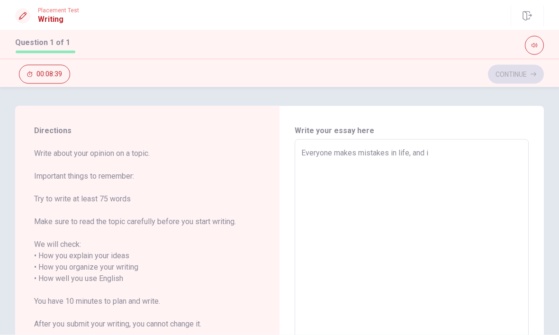
type textarea "x"
type textarea "Everyone makes mistakes in life, and i"
type textarea "x"
type textarea "Everyone makes mistakes in life, and i a"
type textarea "x"
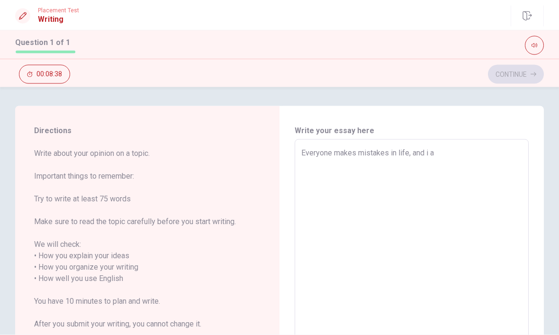
type textarea "Everyone makes mistakes in life, and i am"
type textarea "x"
type textarea "Everyone makes mistakes in life, and i am"
type textarea "x"
type textarea "Everyone makes mistakes in life, and i am n"
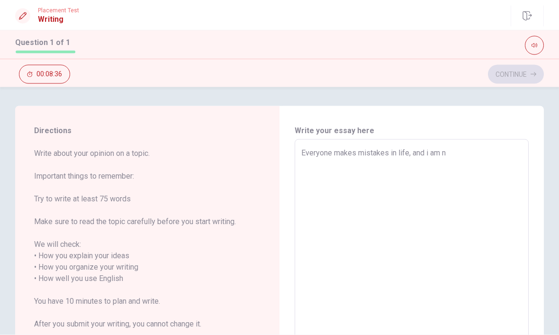
type textarea "x"
type textarea "Everyone makes mistakes in life, and i am no"
type textarea "x"
type textarea "Everyone makes mistakes in life, and i am no"
type textarea "x"
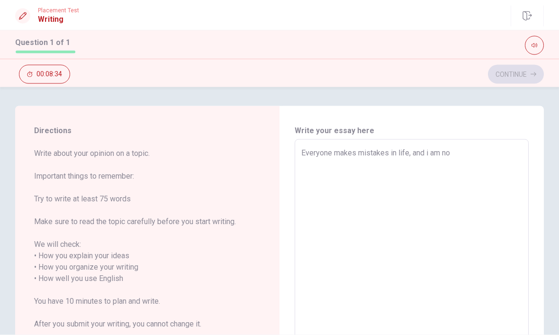
type textarea "Everyone makes mistakes in life, and i am no e"
type textarea "x"
type textarea "Everyone makes mistakes in life, and i am no ex"
type textarea "x"
type textarea "Everyone makes mistakes in life, and i am no exc"
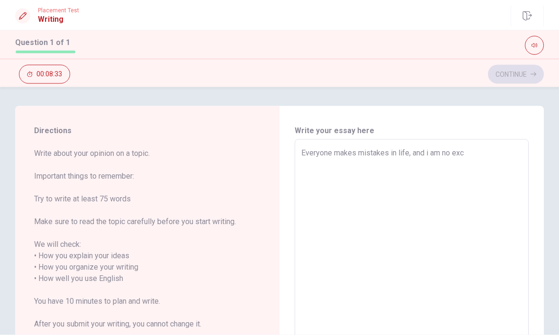
type textarea "x"
type textarea "Everyone makes mistakes in life, and i am no exce"
type textarea "x"
type textarea "Everyone makes mistakes in life, and i am no exceo"
type textarea "x"
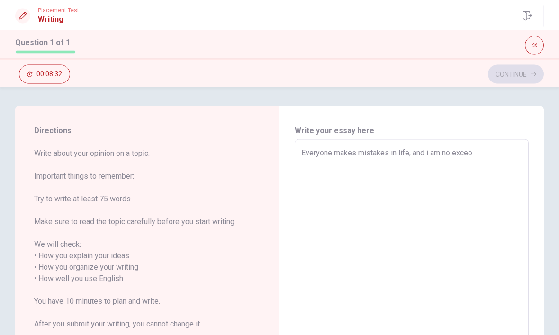
type textarea "Everyone makes mistakes in life, and i am no exce"
type textarea "x"
type textarea "Everyone makes mistakes in life, and i am no excep"
type textarea "x"
type textarea "Everyone makes mistakes in life, and i am no except"
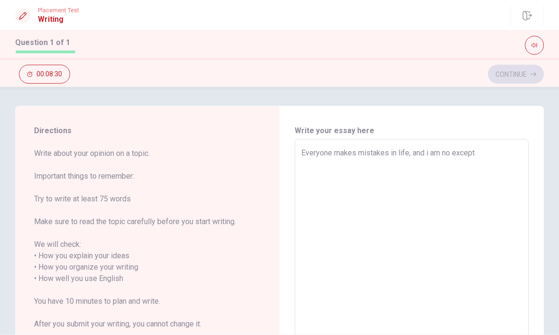
type textarea "x"
type textarea "Everyone makes mistakes in life, and i am no excepti"
type textarea "x"
type textarea "Everyone makes mistakes in life, and i am no exceptio"
type textarea "x"
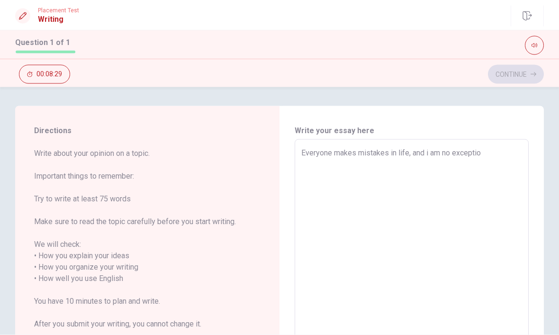
type textarea "Everyone makes mistakes in life, and i am no exception"
type textarea "x"
type textarea "Everyone makes mistakes in life, and i am no exception"
type textarea "x"
type textarea "Everyone makes mistakes in life, and i am no exception"
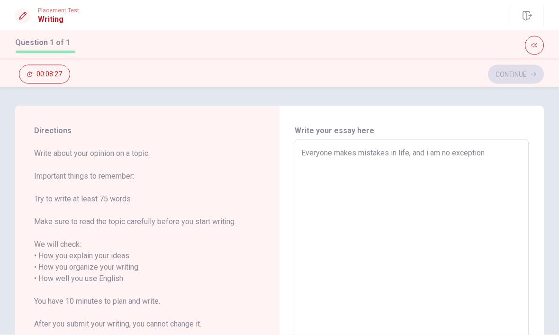
type textarea "x"
type textarea "Everyone makes mistakes in life, and i am no exception,"
type textarea "x"
type textarea "Everyone makes mistakes in life, and i am no exception,."
type textarea "x"
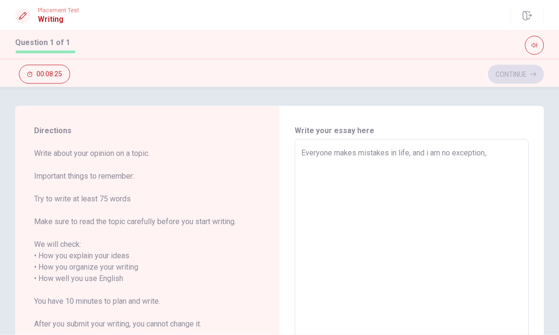
type textarea "Everyone makes mistakes in life, and i am no exception,"
type textarea "x"
type textarea "Everyone makes mistakes in life, and i am no exception"
type textarea "x"
type textarea "Everyone makes mistakes in life, and i am no exception."
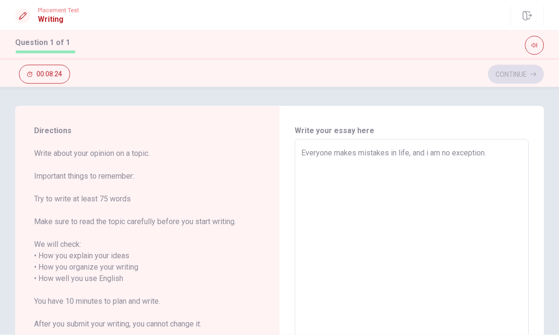
type textarea "x"
type textarea "Everyone makes mistakes in life, and i am no exception."
type textarea "x"
type textarea "Everyone makes mistakes in life, and i am no exception. O"
type textarea "x"
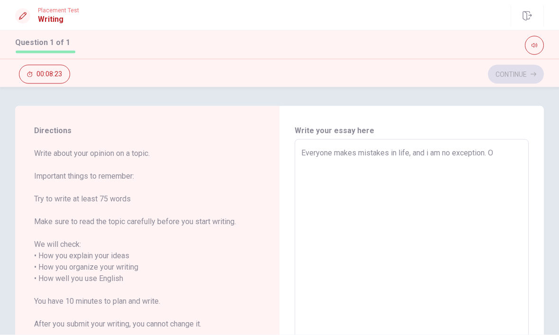
type textarea "Everyone makes mistakes in life, and i am no exception. On"
type textarea "x"
type textarea "Everyone makes mistakes in life, and i am no exception. O"
type textarea "x"
type textarea "Everyone makes mistakes in life, and i am no exception. On"
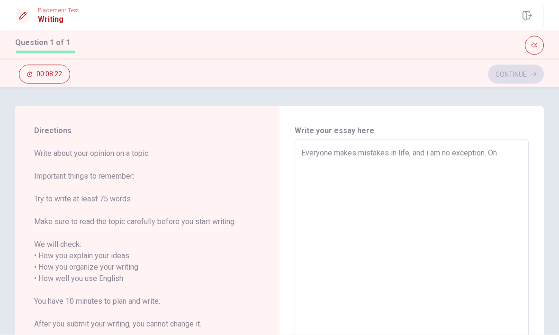
type textarea "x"
type textarea "Everyone makes mistakes in life, and i am no exception. One"
type textarea "x"
type textarea "Everyone makes mistakes in life, and i am no exception. One"
type textarea "x"
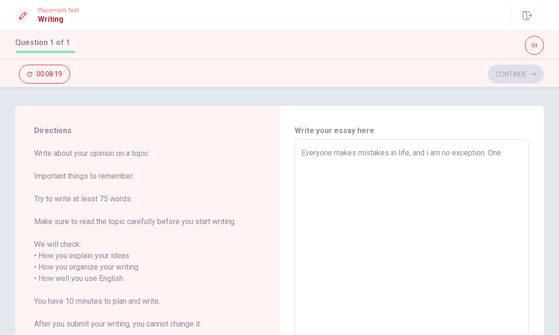
type textarea "Everyone makes mistakes in life, and i am no exception. One o"
type textarea "x"
type textarea "Everyone makes mistakes in life, and i am no exception. One of"
type textarea "x"
type textarea "Everyone makes mistakes in life, and i am no exception. One of"
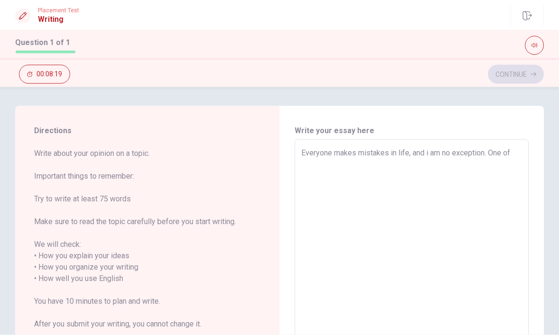
type textarea "x"
type textarea "Everyone makes mistakes in life, and i am no exception. One of t"
type textarea "x"
type textarea "Everyone makes mistakes in life, and i am no exception. One of th"
type textarea "x"
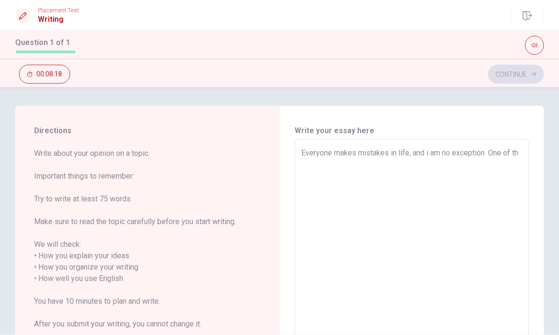
type textarea "Everyone makes mistakes in life, and i am no exception. One of the"
type textarea "x"
type textarea "Everyone makes mistakes in life, and i am no exception. One of the"
type textarea "x"
type textarea "Everyone makes mistakes in life, and i am no exception. One of the m"
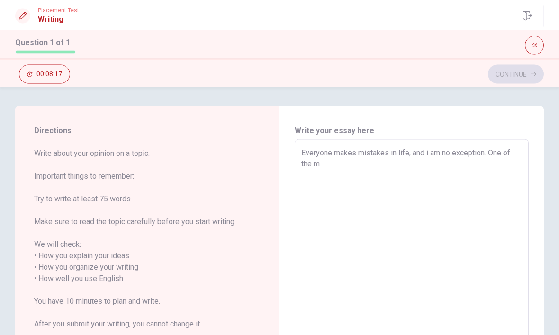
type textarea "x"
type textarea "Everyone makes mistakes in life, and i am no exception. One of the mo"
type textarea "x"
type textarea "Everyone makes mistakes in life, and i am no exception. One of the mos"
type textarea "x"
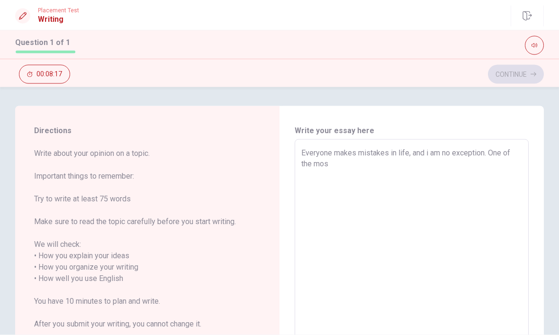
type textarea "Everyone makes mistakes in life, and i am no exception. One of the most"
type textarea "x"
type textarea "Everyone makes mistakes in life, and i am no exception. One of the most"
type textarea "x"
type textarea "Everyone makes mistakes in life, and i am no exception. One of the most i"
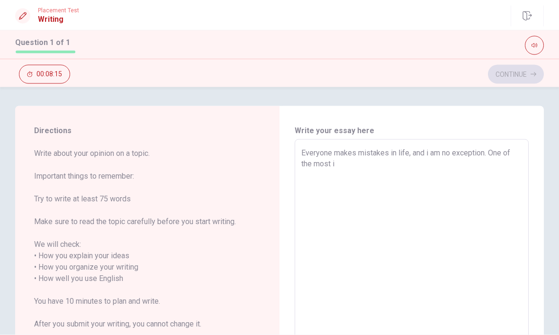
type textarea "x"
type textarea "Everyone makes mistakes in life, and i am no exception. One of the most im"
type textarea "x"
type textarea "Everyone makes mistakes in life, and i am no exception. One of the most imp"
type textarea "x"
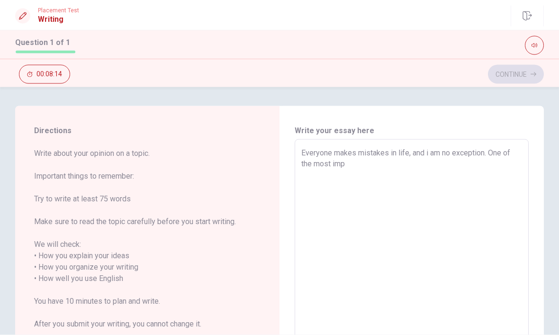
type textarea "Everyone makes mistakes in life, and i am no exception. One of the most impo"
type textarea "x"
type textarea "Everyone makes mistakes in life, and i am no exception. One of the most impor"
type textarea "x"
type textarea "Everyone makes mistakes in life, and i am no exception. One of the most import"
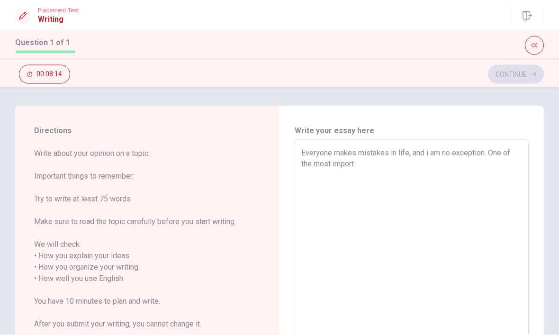
type textarea "x"
type textarea "Everyone makes mistakes in life, and i am no exception. One of the most importa"
type textarea "x"
type textarea "Everyone makes mistakes in life, and i am no exception. One of the most importan"
type textarea "x"
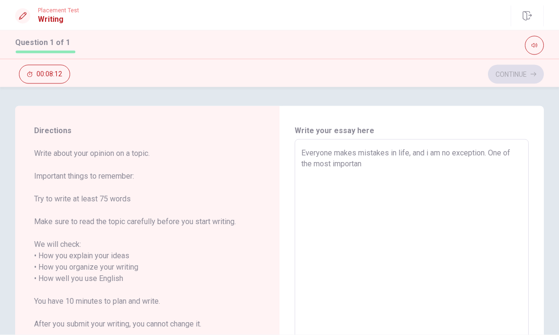
type textarea "Everyone makes mistakes in life, and i am no exception. One of the most importa…"
type textarea "x"
type textarea "Everyone makes mistakes in life, and i am no exception. One of the most importa…"
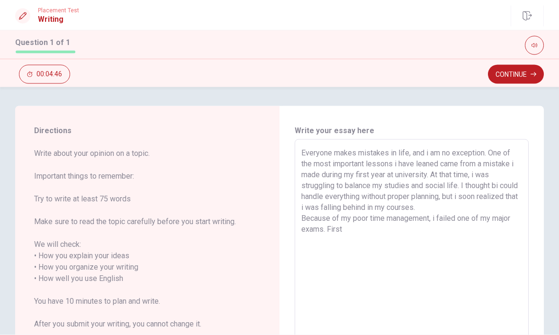
click at [319, 226] on textarea "Everyone makes mistakes in life, and i am no exception. One of the most importa…" at bounding box center [411, 278] width 221 height 263
